Goal: Task Accomplishment & Management: Manage account settings

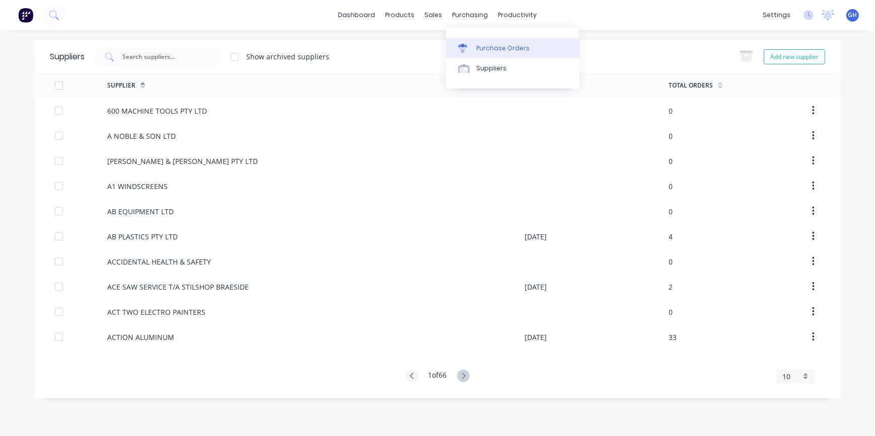
click at [493, 49] on div "Purchase Orders" at bounding box center [502, 48] width 53 height 9
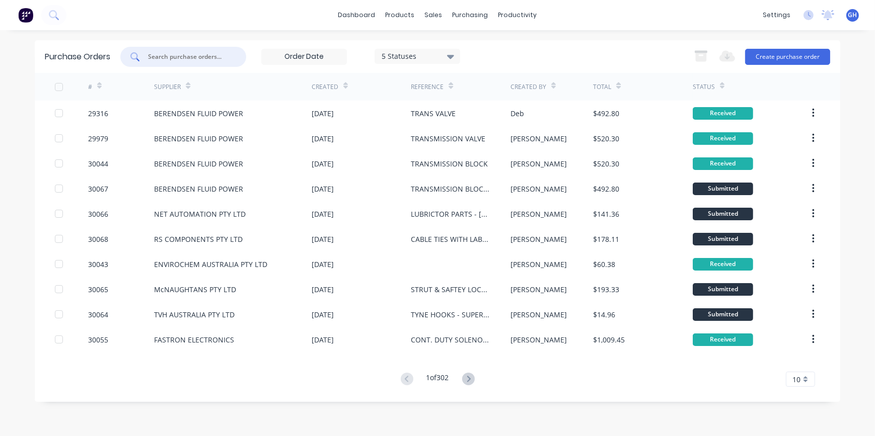
click at [169, 58] on input "text" at bounding box center [189, 57] width 84 height 10
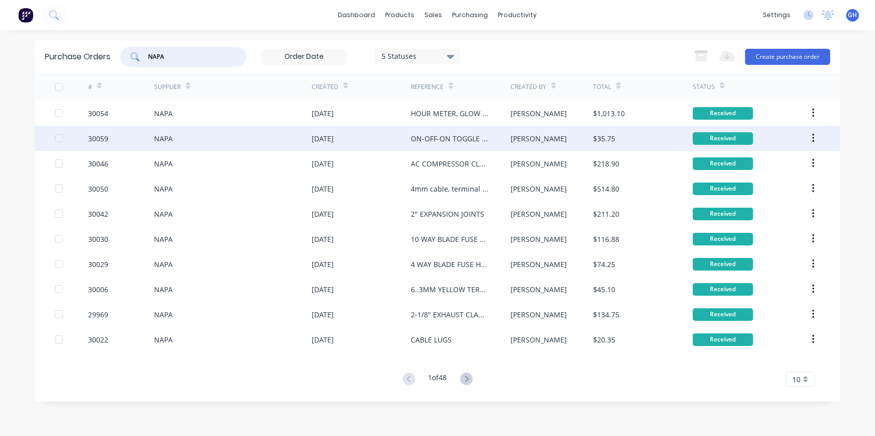
type input "NAPA"
click at [460, 140] on div "ON-OFF-ON TOGGLE SWITCH X 5" at bounding box center [450, 138] width 79 height 11
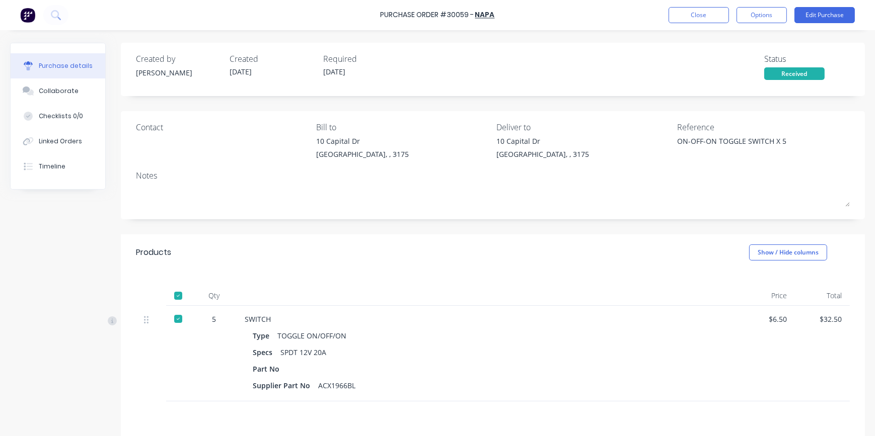
click at [313, 386] on div "Supplier Part No" at bounding box center [285, 386] width 65 height 15
drag, startPoint x: 319, startPoint y: 386, endPoint x: 362, endPoint y: 387, distance: 43.8
click at [362, 387] on div "Supplier Part No ACX1966BL" at bounding box center [488, 386] width 471 height 15
drag, startPoint x: 362, startPoint y: 387, endPoint x: 357, endPoint y: 387, distance: 5.1
click at [358, 387] on div "Supplier Part No ACX1966BL" at bounding box center [488, 386] width 471 height 15
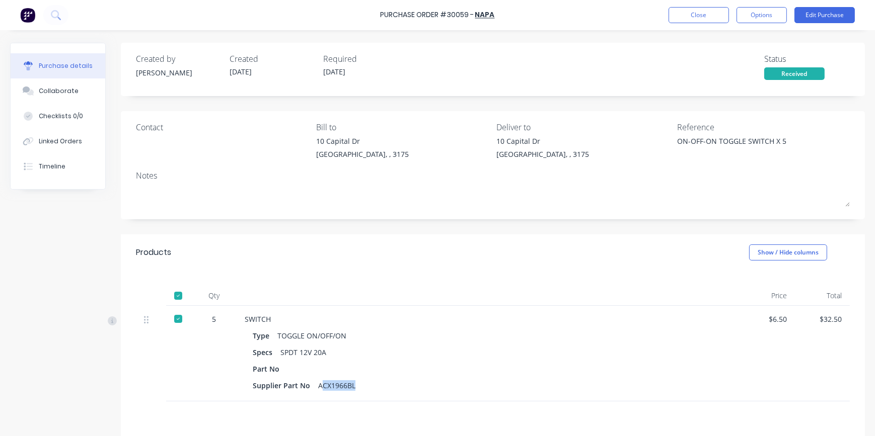
click at [352, 386] on div "ACX1966BL" at bounding box center [336, 386] width 37 height 15
drag, startPoint x: 317, startPoint y: 384, endPoint x: 352, endPoint y: 384, distance: 35.7
click at [352, 384] on div "ACX1966BL" at bounding box center [336, 386] width 37 height 15
drag, startPoint x: 352, startPoint y: 384, endPoint x: 342, endPoint y: 386, distance: 10.2
copy div "ACX1966BL"
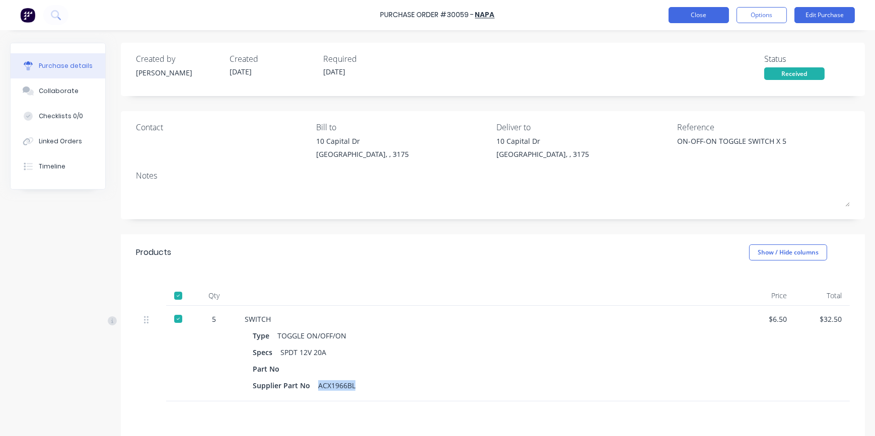
click at [676, 14] on button "Close" at bounding box center [699, 15] width 60 height 16
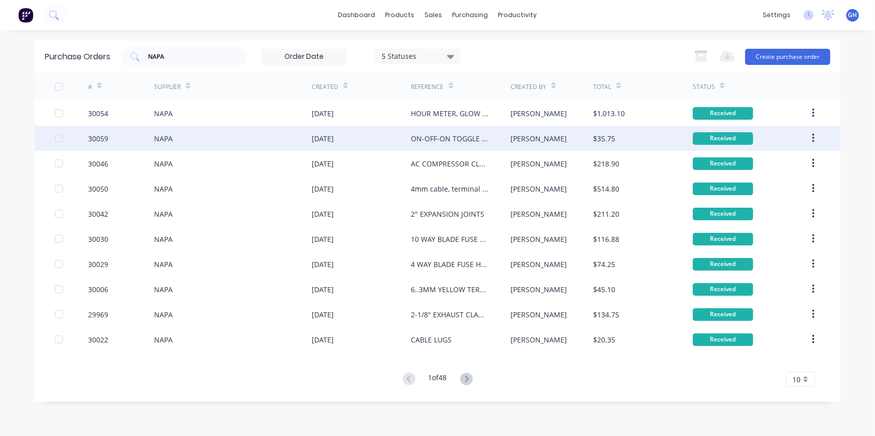
click at [811, 142] on button "button" at bounding box center [813, 138] width 24 height 18
click at [777, 188] on div "Duplicate" at bounding box center [777, 185] width 78 height 15
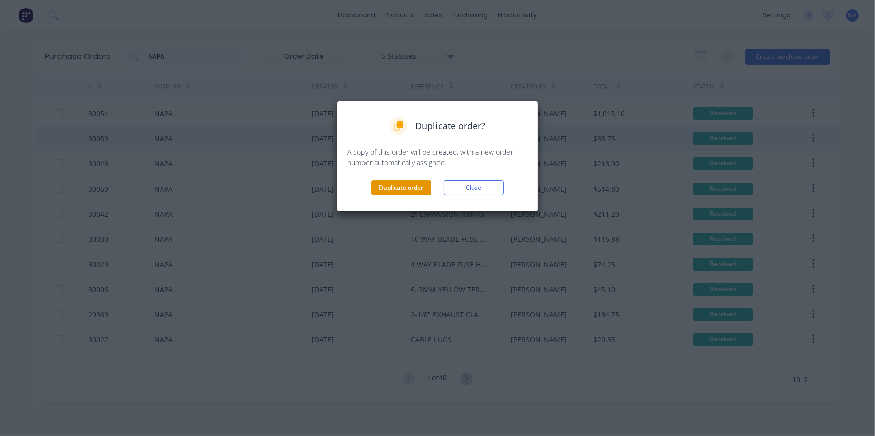
click at [414, 186] on button "Duplicate order" at bounding box center [401, 187] width 60 height 15
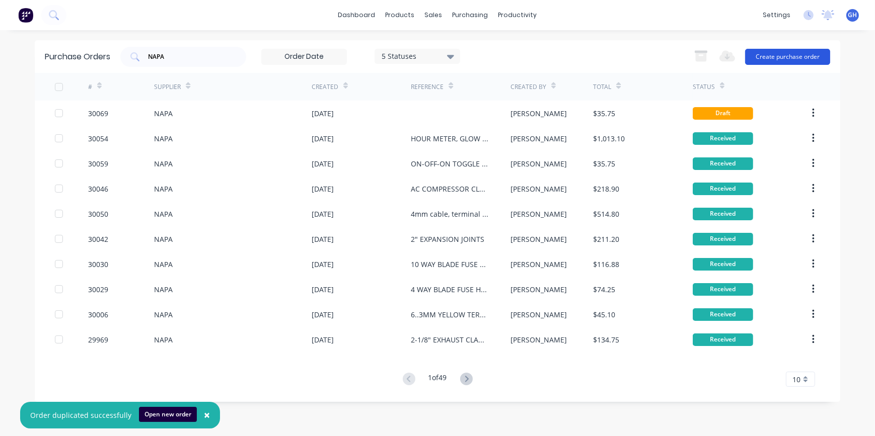
click at [762, 55] on button "Create purchase order" at bounding box center [787, 57] width 85 height 16
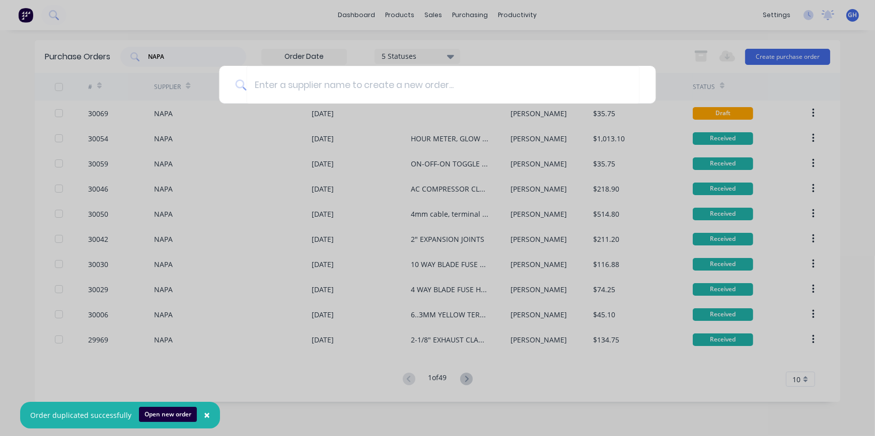
click at [795, 87] on div at bounding box center [437, 218] width 875 height 436
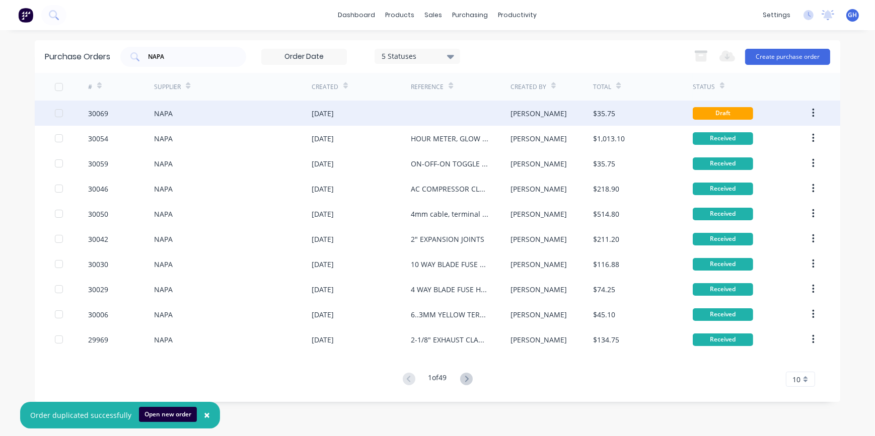
click at [568, 119] on div "[PERSON_NAME]" at bounding box center [551, 113] width 83 height 25
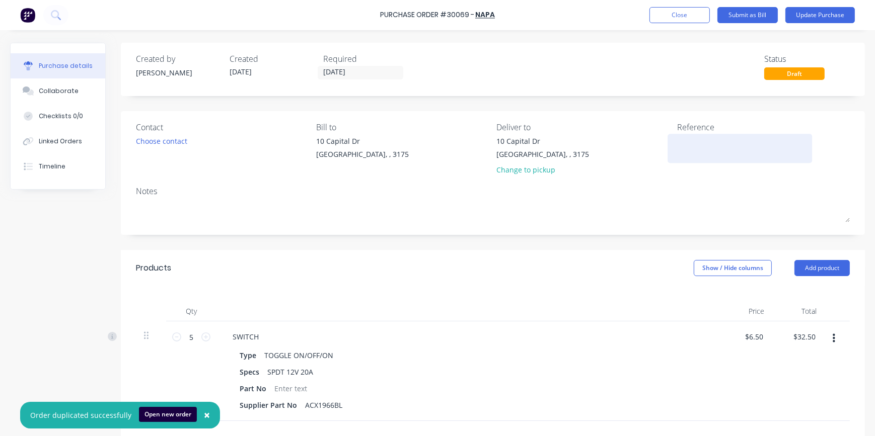
click at [678, 139] on textarea at bounding box center [740, 147] width 126 height 23
type textarea "o"
type textarea "ON-OFF-ON TOGG"
type textarea "x"
type textarea "ON-OFF-ON TOGGL"
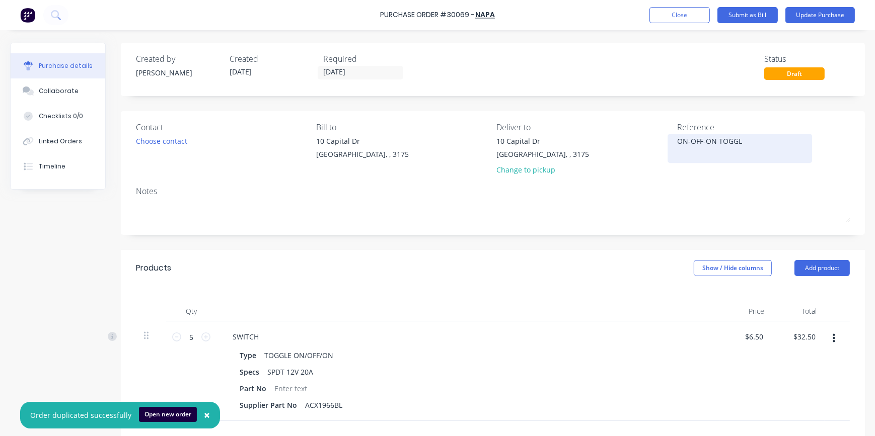
type textarea "x"
type textarea "ON-OFF-ON TOGGLE"
type textarea "x"
type textarea "ON-OFF-ON TOGGLE"
type textarea "x"
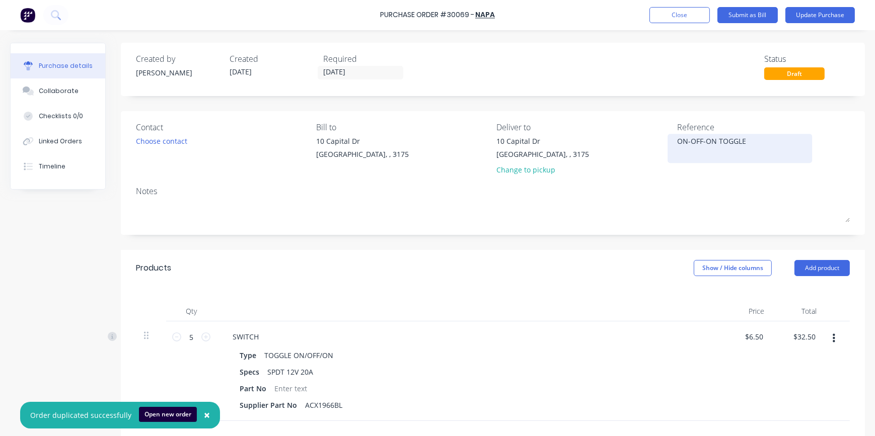
type textarea "ON-OFF-ON TOGGLE S"
type textarea "x"
type textarea "ON-OFF-ON TOGGLE SW"
type textarea "x"
type textarea "ON-OFF-ON TOGGLE SWI"
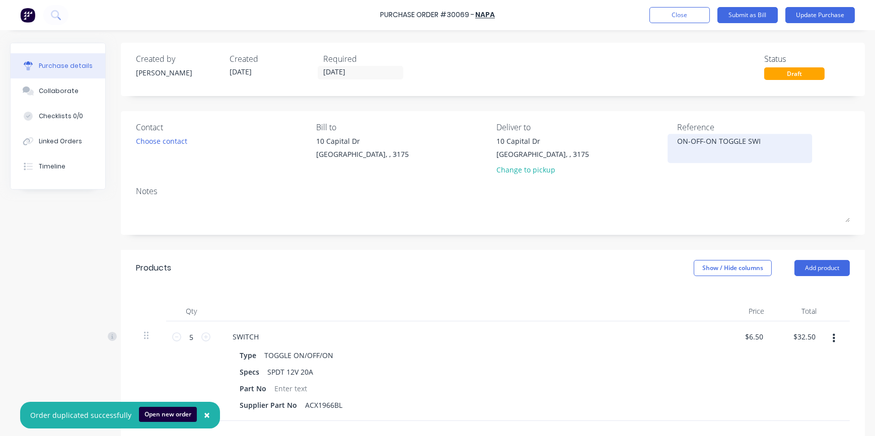
type textarea "x"
type textarea "ON-OFF-ON TOGGLE SWIT"
type textarea "x"
type textarea "ON-OFF-ON TOGGLE SWITC"
type textarea "x"
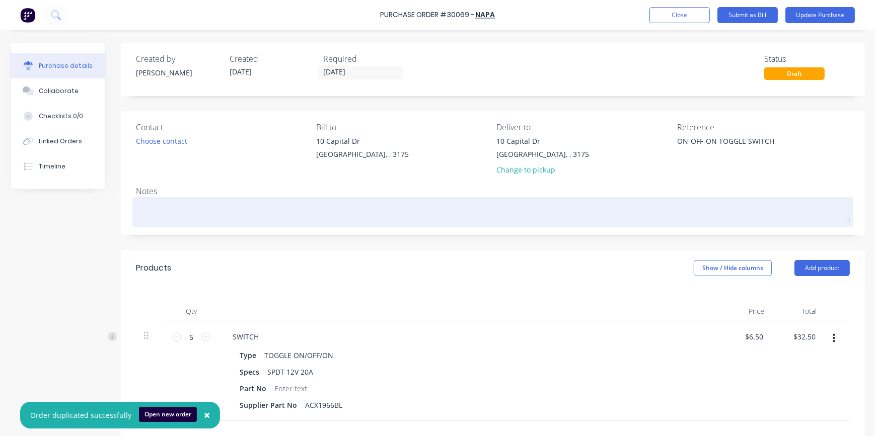
type textarea "ON-OFF-ON TOGGLE SWITCH"
type textarea "x"
type textarea "ON-OFF-ON TOGGLE SWITCH"
click at [146, 201] on textarea at bounding box center [493, 211] width 714 height 23
type textarea "x"
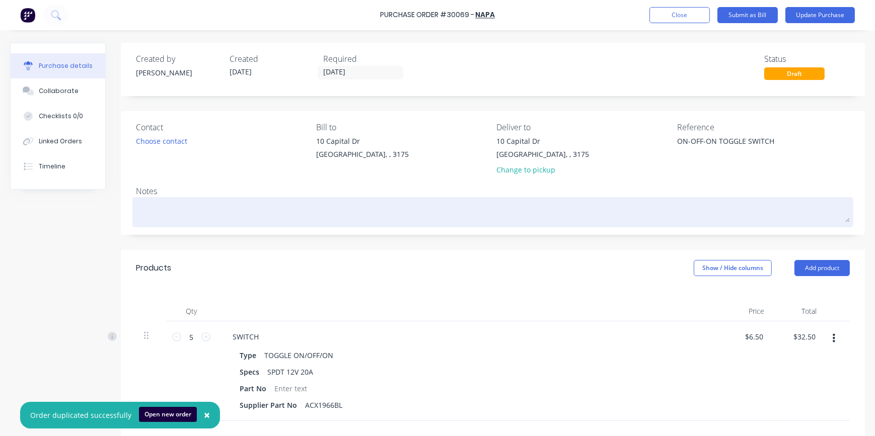
type textarea "S"
type textarea "x"
type textarea "ST"
type textarea "x"
type textarea "STO"
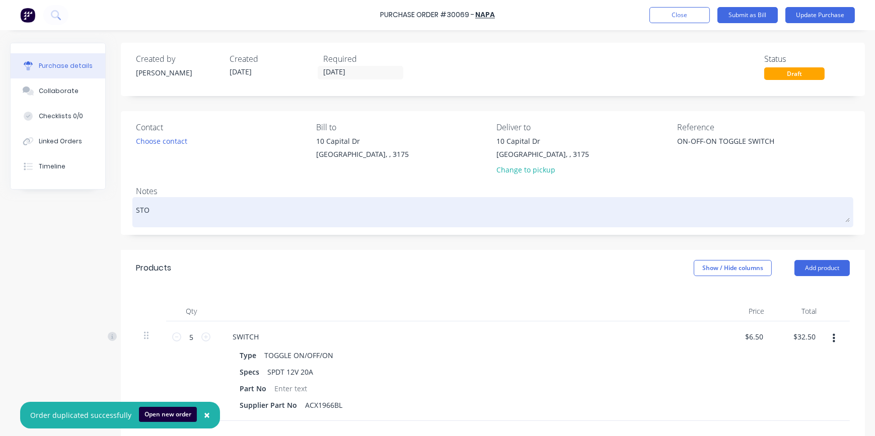
type textarea "x"
type textarea "STOC"
type textarea "x"
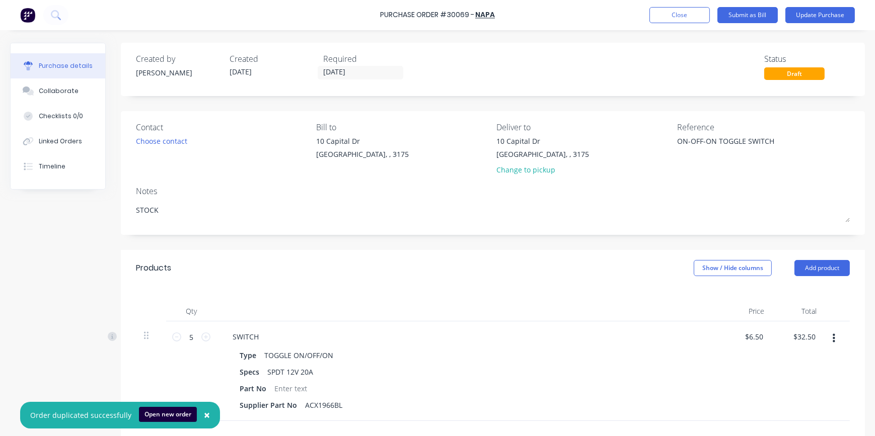
type textarea "STOCK"
type textarea "x"
type textarea "STOCK"
drag, startPoint x: 448, startPoint y: 14, endPoint x: 467, endPoint y: 14, distance: 19.1
click at [467, 14] on div "Purchase Order #30069 -" at bounding box center [427, 15] width 94 height 11
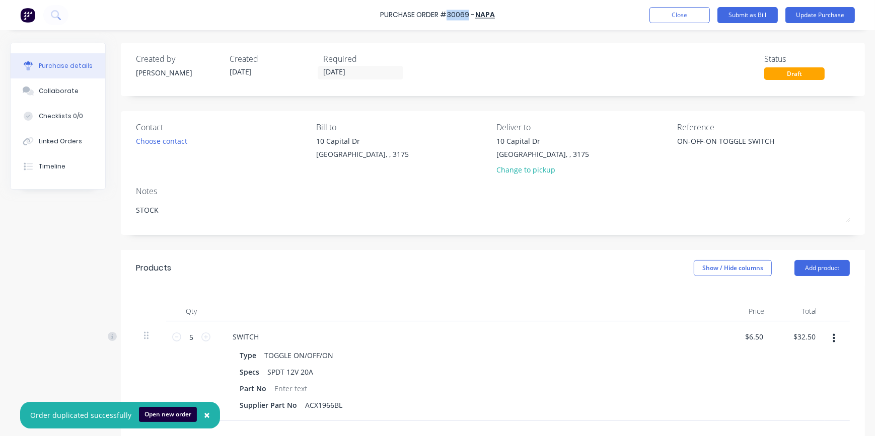
drag, startPoint x: 467, startPoint y: 14, endPoint x: 462, endPoint y: 15, distance: 5.1
copy div "30069"
click at [813, 20] on button "Update Purchase" at bounding box center [819, 15] width 69 height 16
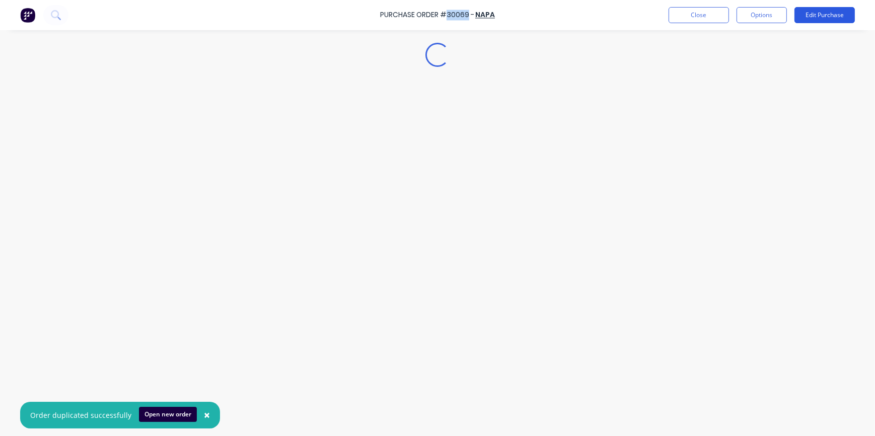
type textarea "x"
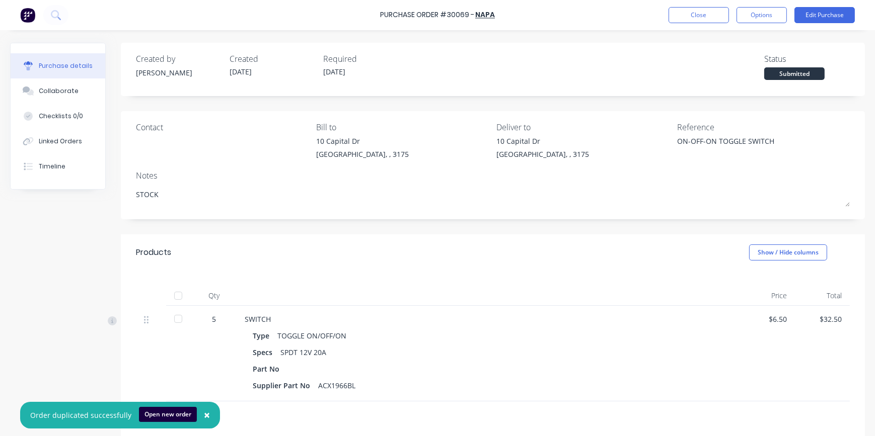
click at [573, 10] on div "Purchase Order #30069 - NAPA Close Options Edit Purchase" at bounding box center [437, 15] width 875 height 30
